Goal: Find contact information: Find contact information

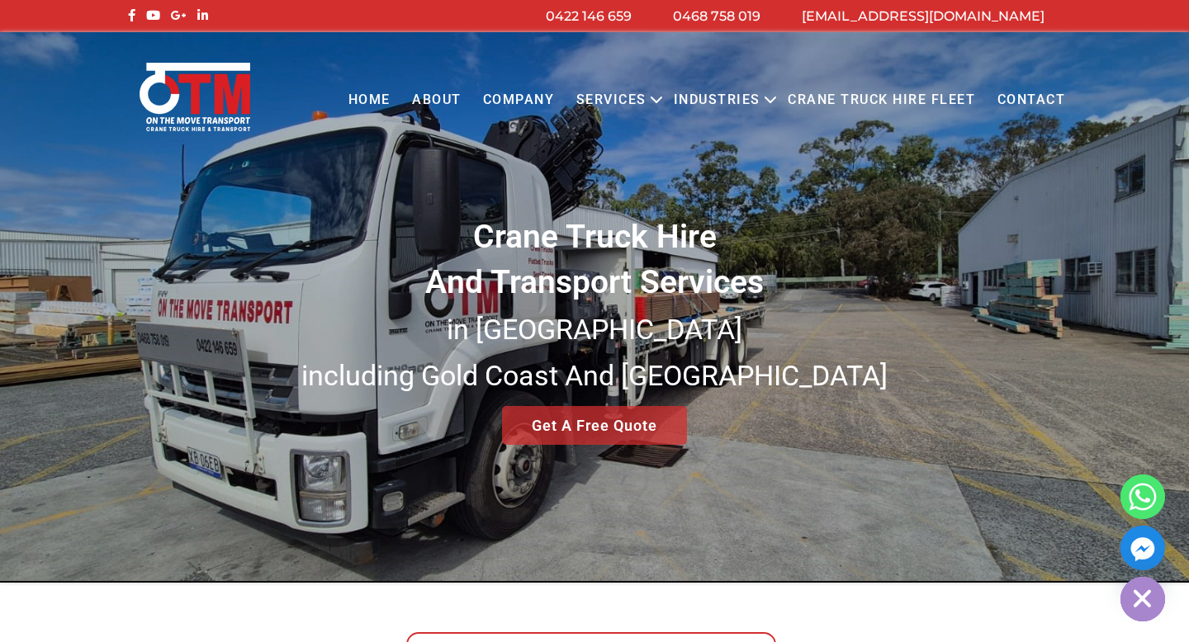
click at [1035, 105] on link "Contact" at bounding box center [1031, 100] width 90 height 45
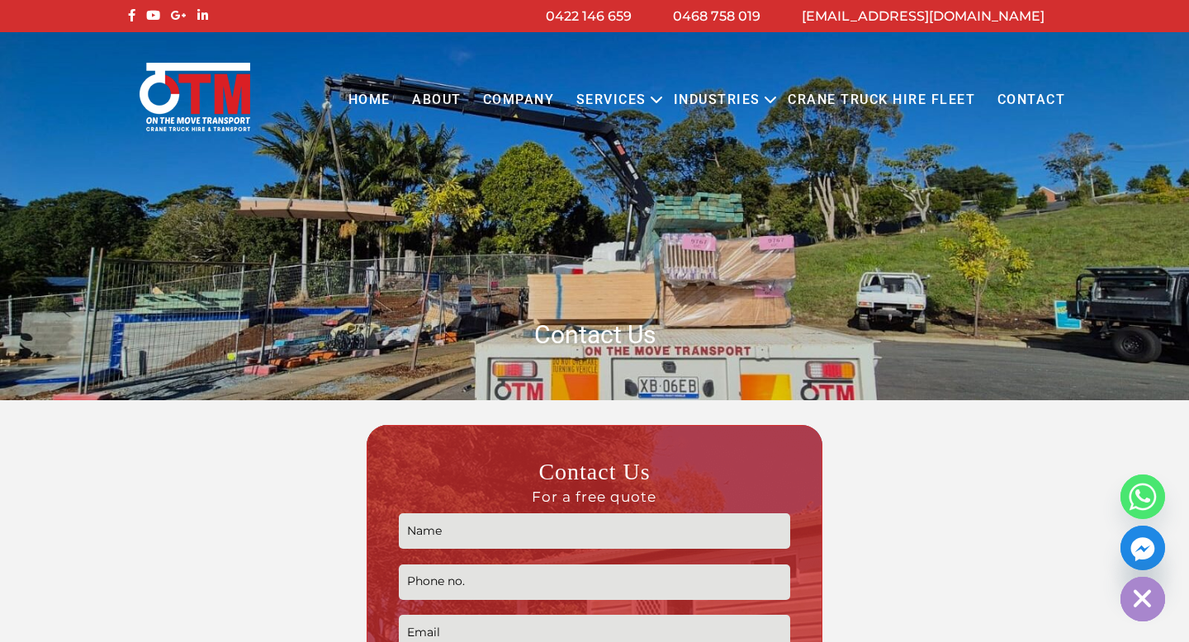
click at [1023, 102] on link "Contact" at bounding box center [1031, 100] width 90 height 45
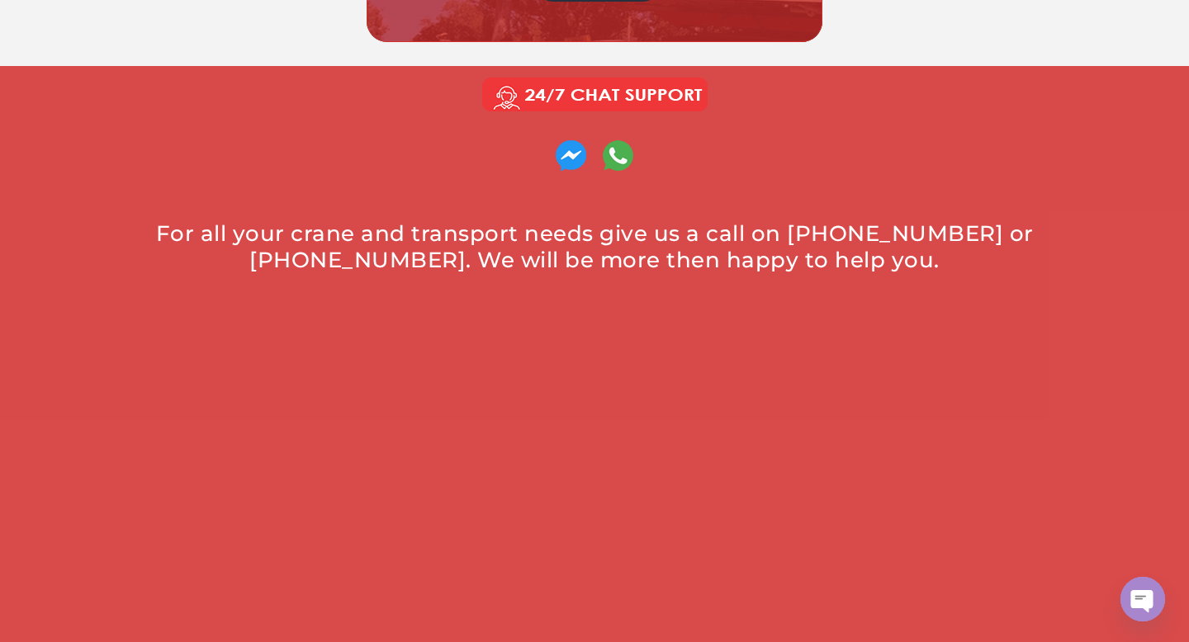
scroll to position [853, 0]
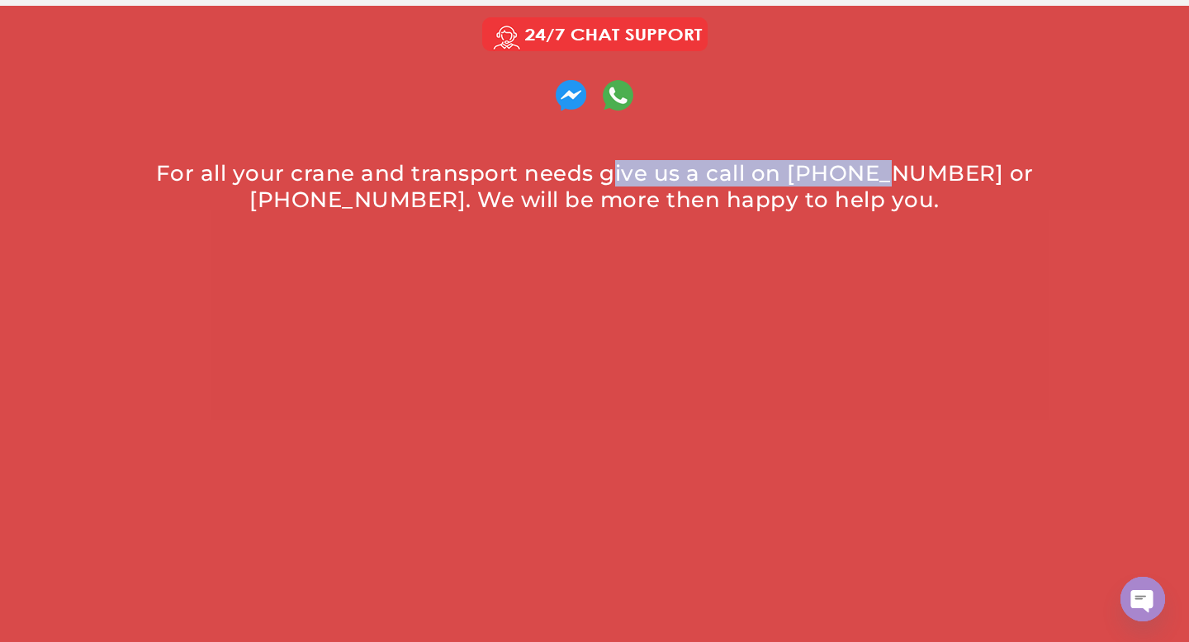
drag, startPoint x: 594, startPoint y: 170, endPoint x: 853, endPoint y: 172, distance: 259.3
click at [853, 172] on div "For all your crane and transport needs give us a call on [PHONE_NUMBER] or [PHO…" at bounding box center [594, 186] width 925 height 53
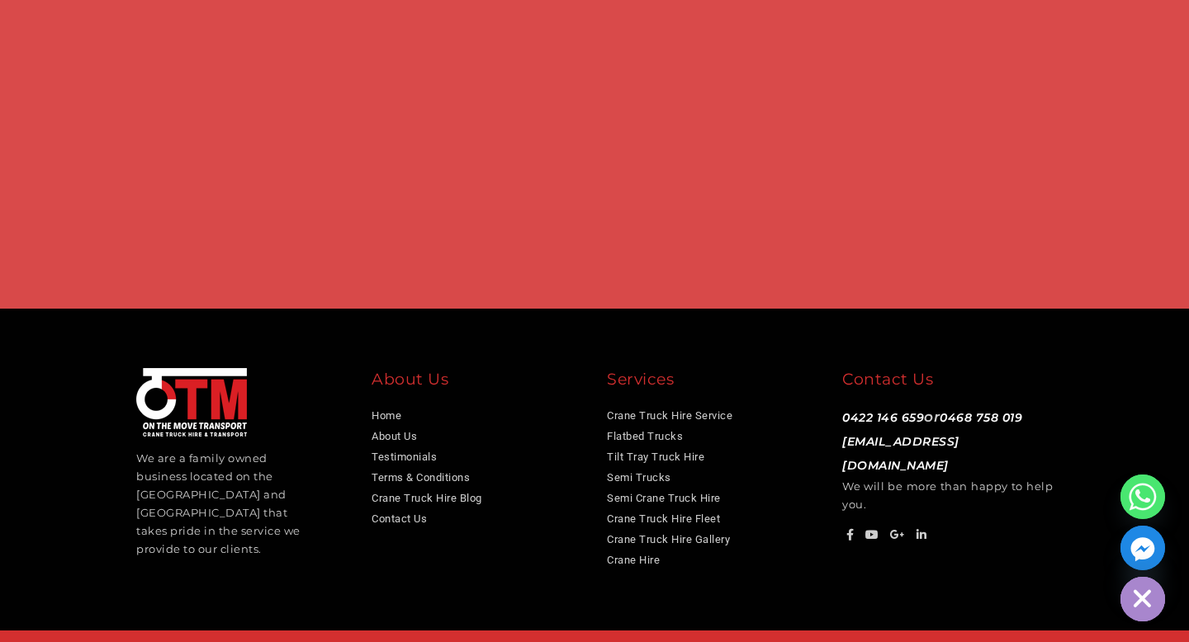
scroll to position [1230, 0]
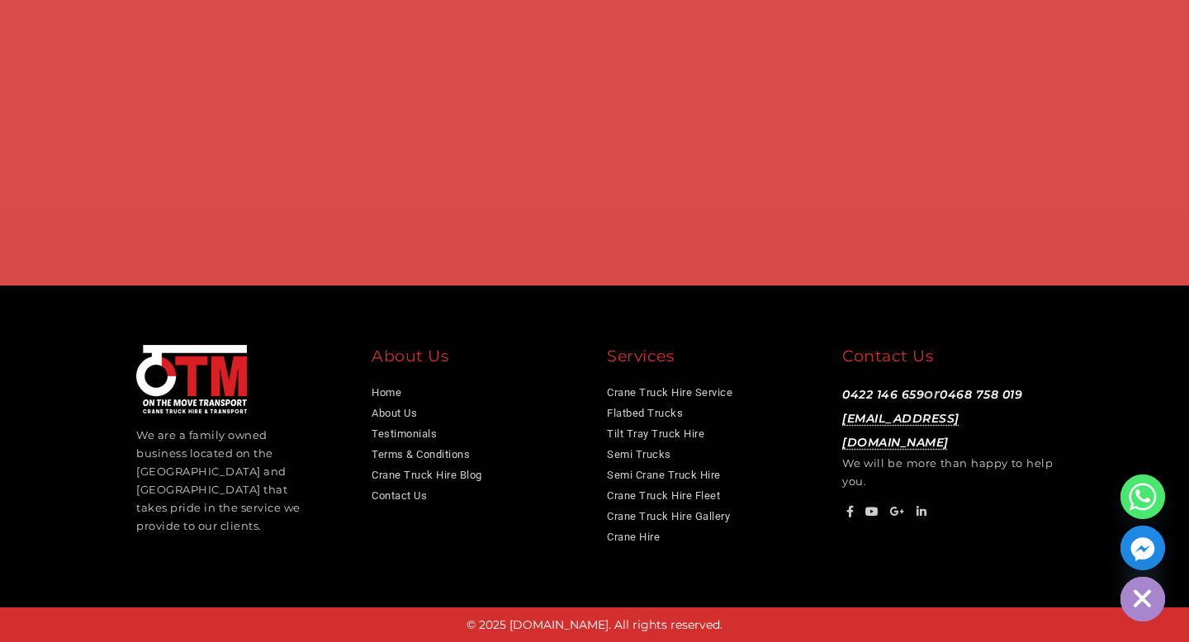
click at [884, 423] on link "[EMAIL_ADDRESS][DOMAIN_NAME]" at bounding box center [900, 430] width 117 height 39
click at [1003, 353] on div "Contact Us" at bounding box center [947, 359] width 211 height 29
click at [683, 393] on link "Crane Truck Hire Service" at bounding box center [670, 392] width 126 height 12
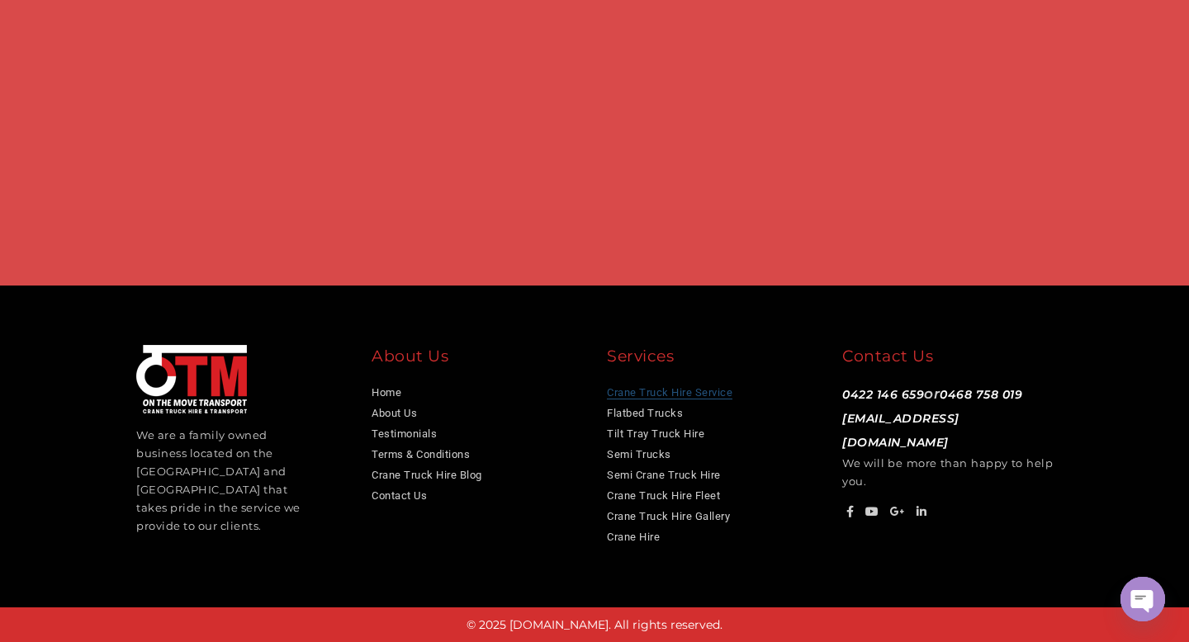
scroll to position [0, 0]
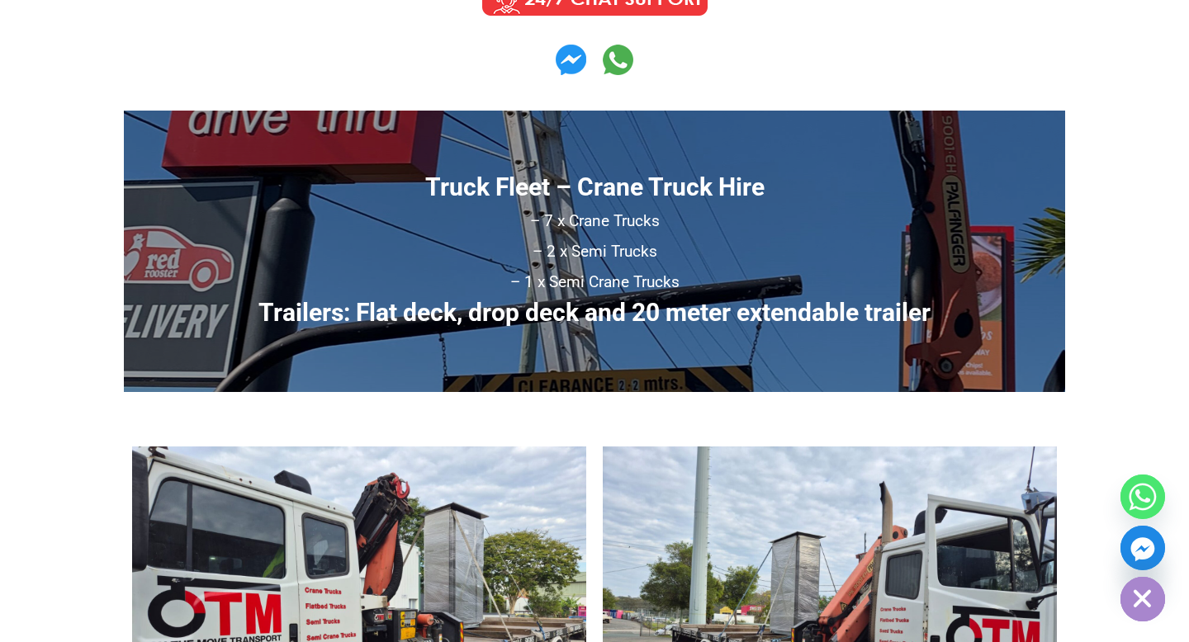
scroll to position [1002, 0]
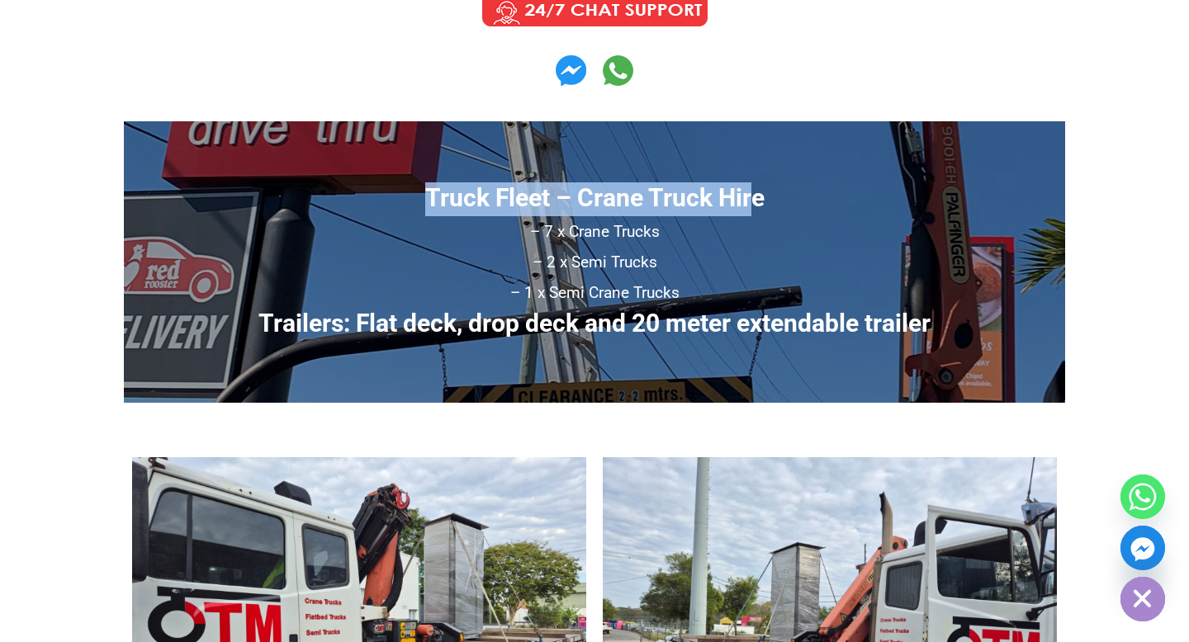
drag, startPoint x: 431, startPoint y: 181, endPoint x: 751, endPoint y: 182, distance: 320.4
click at [751, 183] on strong "Truck Fleet – Crane Truck Hire" at bounding box center [594, 197] width 339 height 29
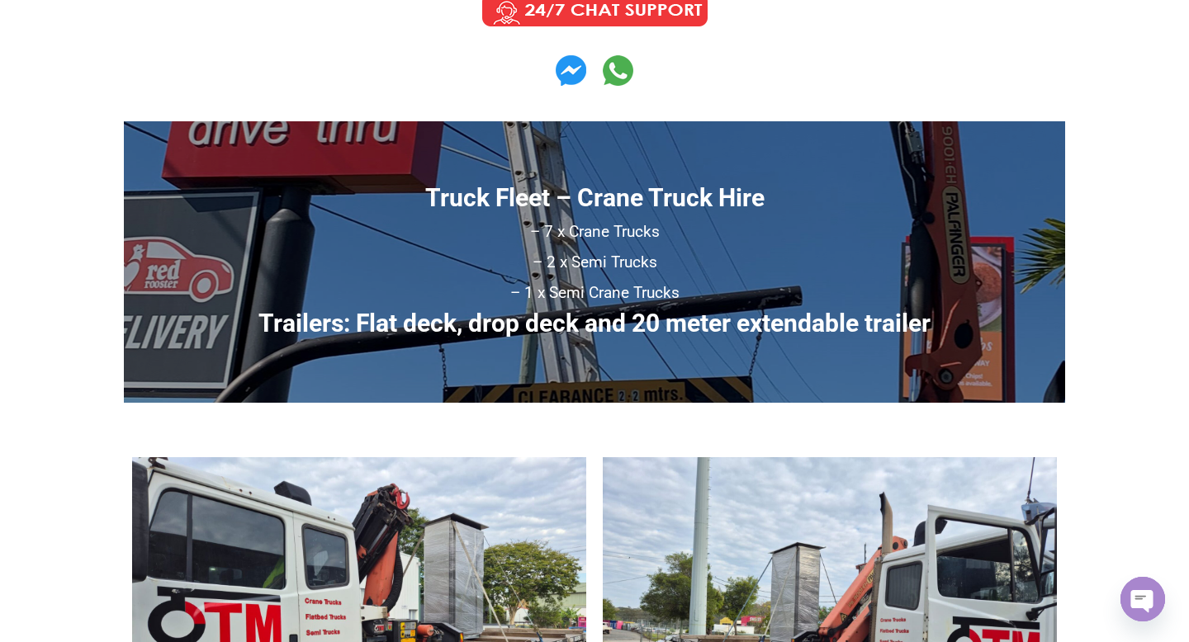
click at [756, 183] on strong "Truck Fleet – Crane Truck Hire" at bounding box center [594, 197] width 339 height 29
